Goal: Task Accomplishment & Management: Use online tool/utility

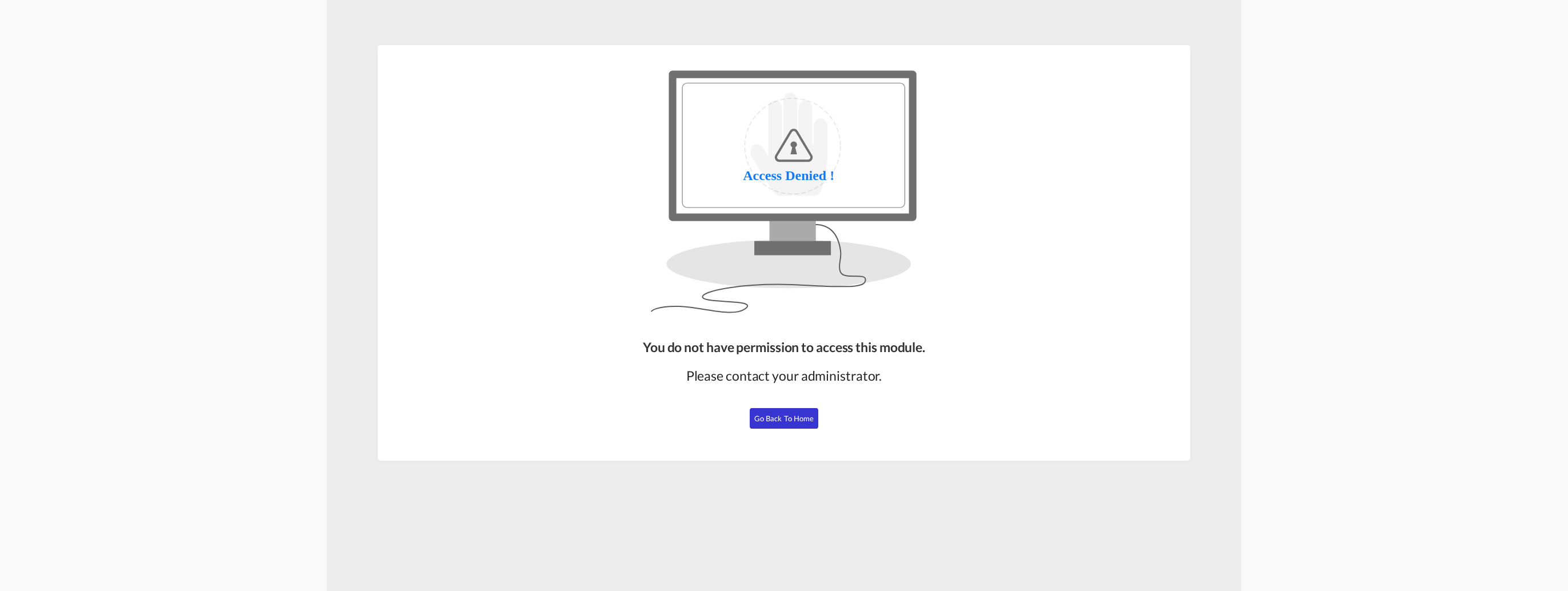
click at [774, 417] on span "Go Back to Home" at bounding box center [784, 418] width 60 height 9
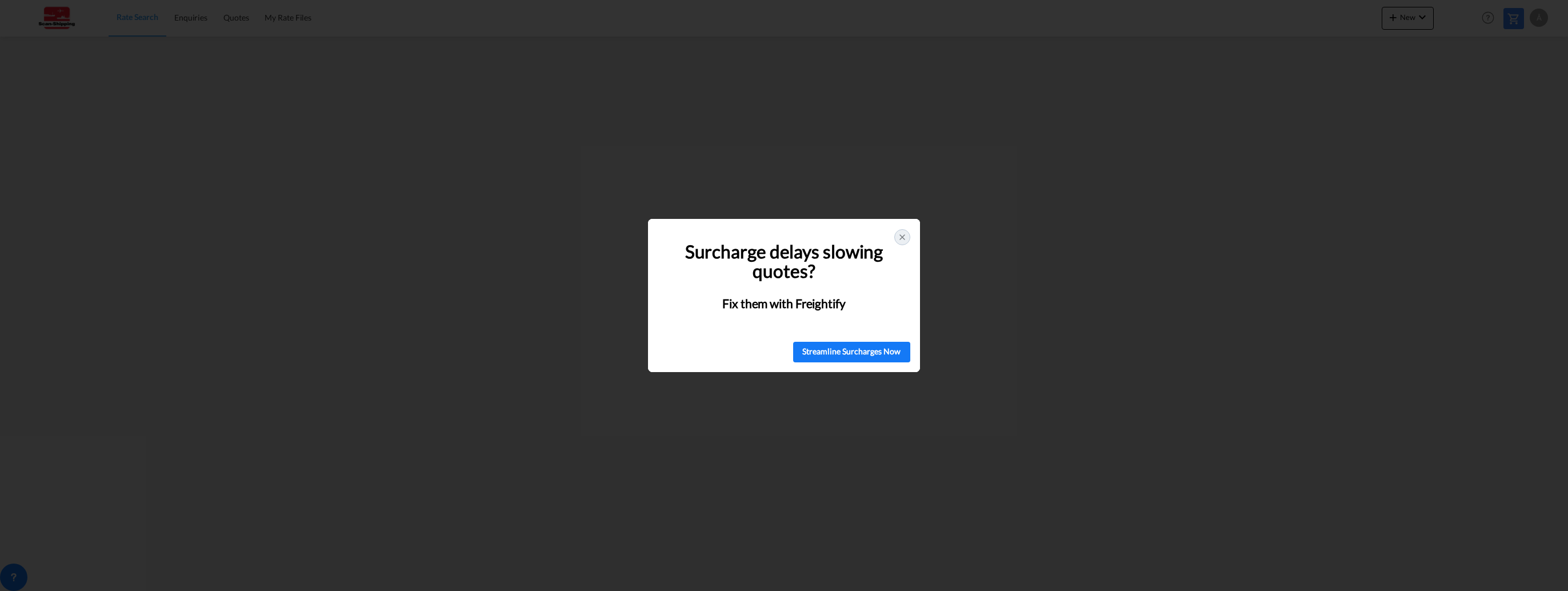
click at [903, 235] on icon at bounding box center [903, 237] width 5 height 5
